Goal: Information Seeking & Learning: Learn about a topic

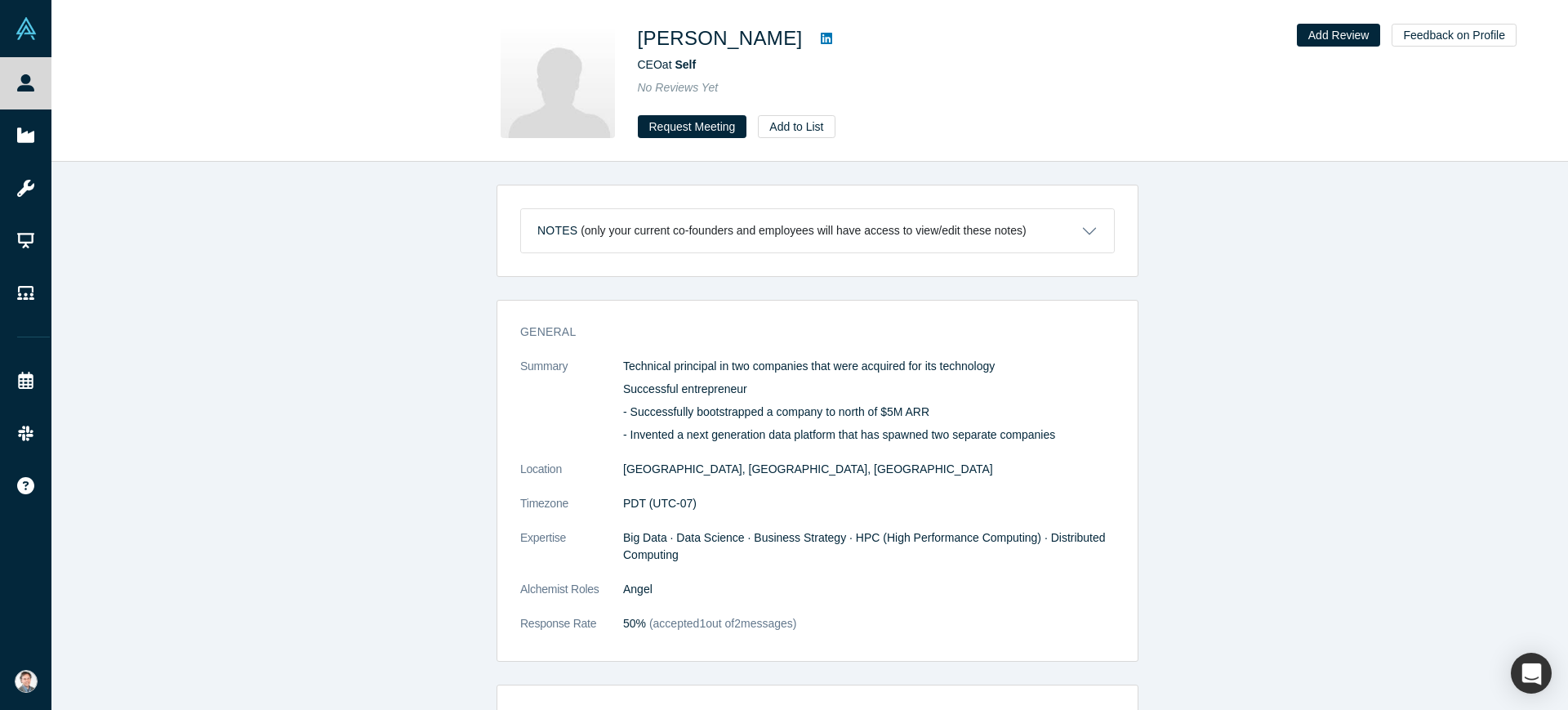
click at [821, 41] on icon at bounding box center [827, 39] width 12 height 13
